Goal: Task Accomplishment & Management: Use online tool/utility

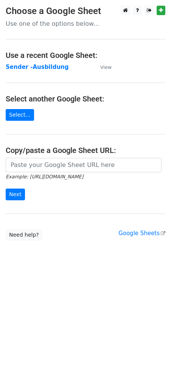
click at [36, 68] on strong "Sender -Ausbildung" at bounding box center [37, 67] width 63 height 7
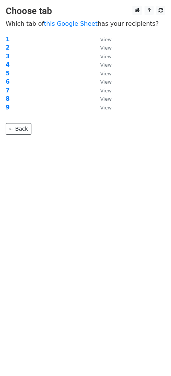
click at [9, 37] on td "1" at bounding box center [49, 39] width 87 height 9
click at [6, 38] on strong "1" at bounding box center [8, 39] width 4 height 7
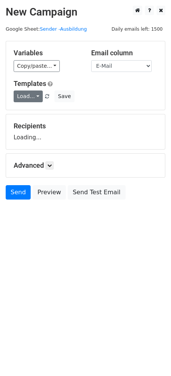
click at [33, 96] on link "Load..." at bounding box center [28, 96] width 29 height 12
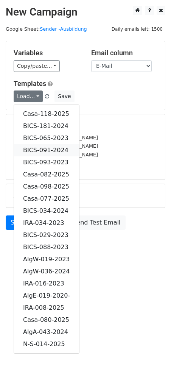
click at [51, 147] on link "BICS-091-2024" at bounding box center [46, 150] width 65 height 12
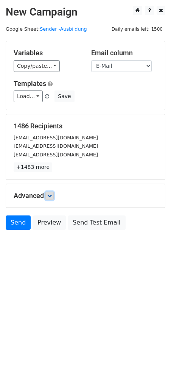
click at [54, 197] on link at bounding box center [49, 195] width 8 height 8
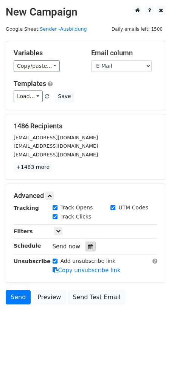
click at [88, 245] on icon at bounding box center [90, 246] width 5 height 5
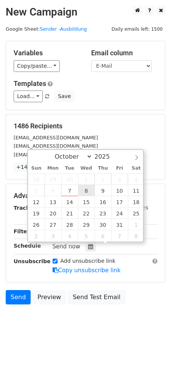
type input "2025-10-08 12:00"
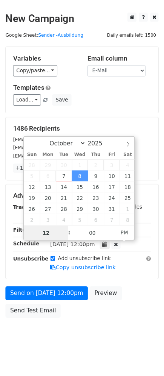
scroll to position [0, 0]
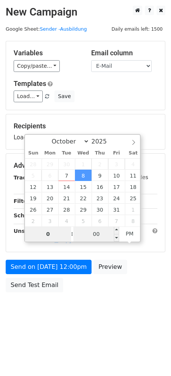
type input "07"
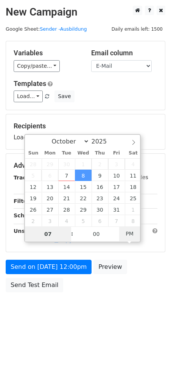
type input "2025-10-08 07:00"
click at [129, 233] on span "PM" at bounding box center [129, 233] width 21 height 15
drag, startPoint x: 57, startPoint y: 234, endPoint x: 34, endPoint y: 231, distance: 22.5
click at [34, 231] on input "07" at bounding box center [48, 233] width 46 height 15
type input "08"
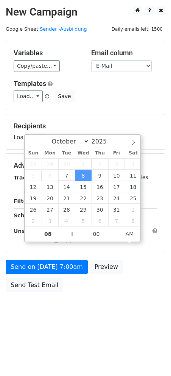
type input "2025-10-08 08:00"
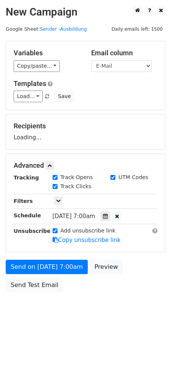
click at [97, 303] on body "New Campaign Daily emails left: 1500 Google Sheet: Sender -Ausbildung Variables…" at bounding box center [85, 166] width 171 height 320
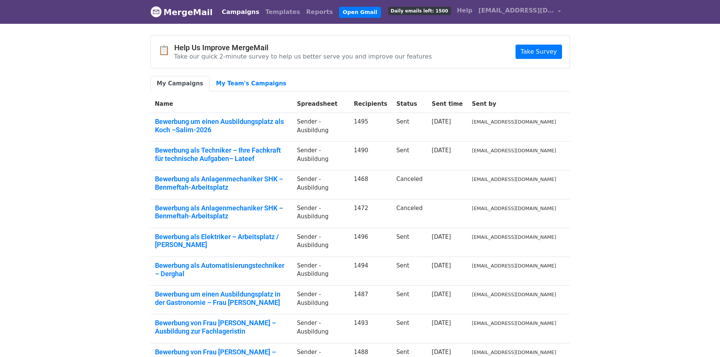
click at [73, 140] on body "MergeMail Campaigns Templates Reports Open Gmail Daily emails left: 1500 Help c…" at bounding box center [360, 225] width 720 height 451
click at [272, 8] on link "Templates" at bounding box center [282, 12] width 41 height 15
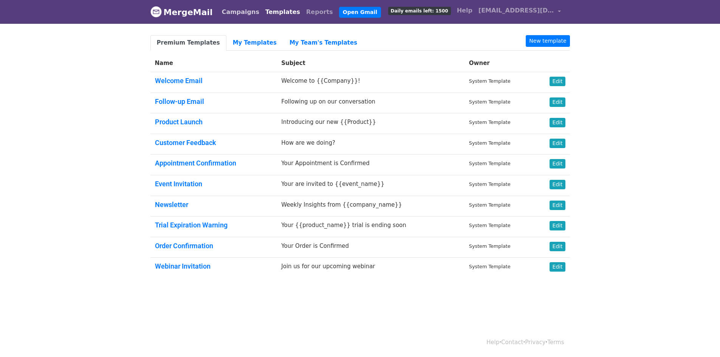
click at [234, 11] on link "Campaigns" at bounding box center [240, 12] width 43 height 15
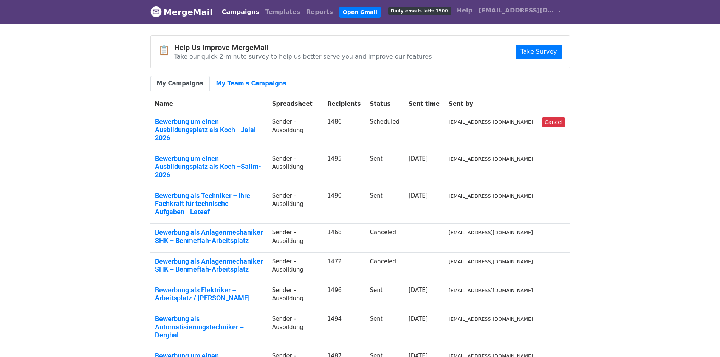
click at [117, 159] on body "MergeMail Campaigns Templates Reports Open Gmail Daily emails left: 1500 Help […" at bounding box center [360, 258] width 720 height 516
click at [556, 10] on link "[EMAIL_ADDRESS][DOMAIN_NAME]" at bounding box center [520, 12] width 88 height 18
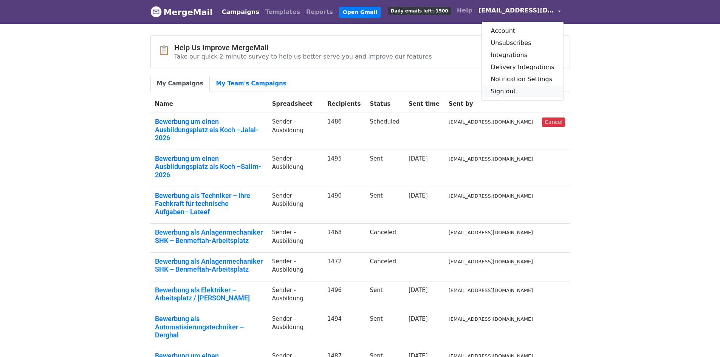
click at [516, 89] on link "Sign out" at bounding box center [523, 91] width 82 height 12
